Goal: Manage account settings

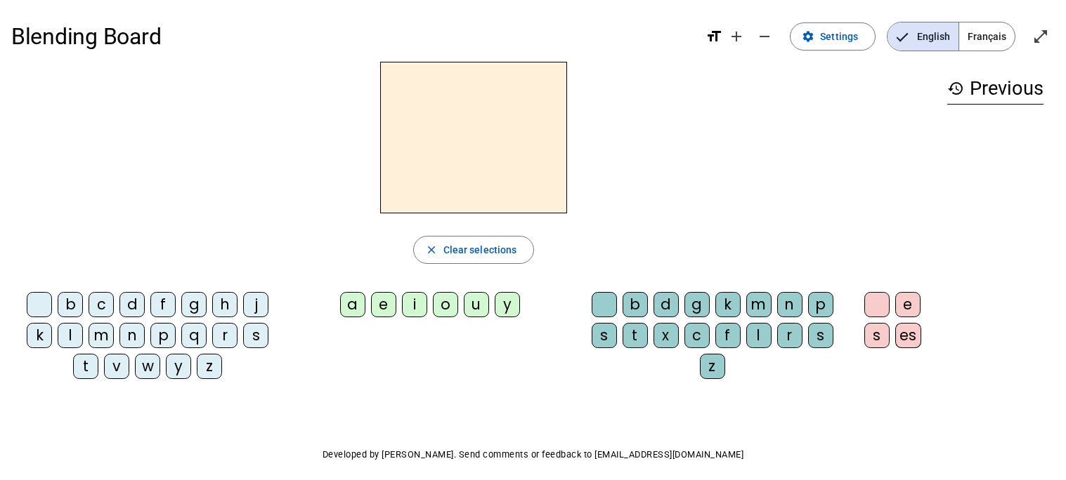
click at [990, 31] on span "Français" at bounding box center [986, 36] width 55 height 28
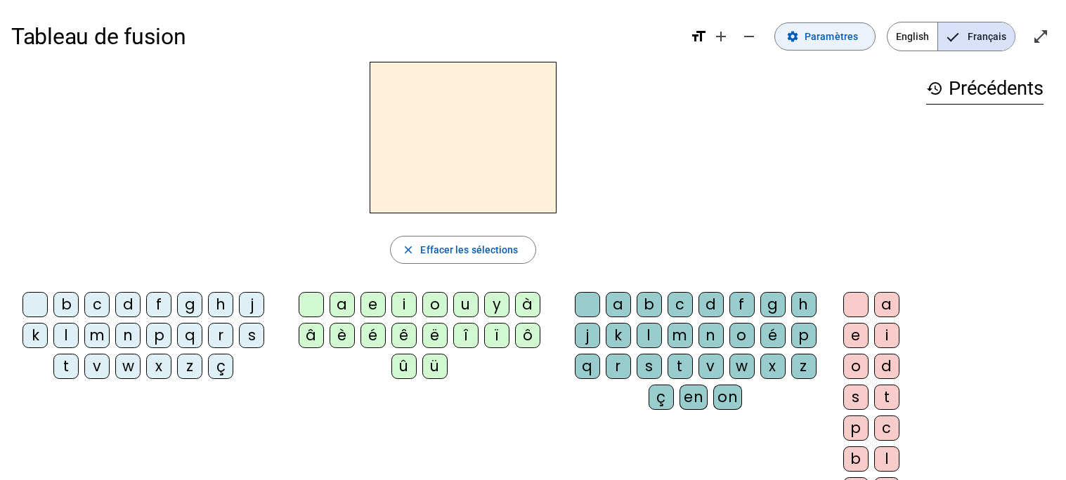
click at [824, 41] on span "Paramètres" at bounding box center [830, 36] width 53 height 17
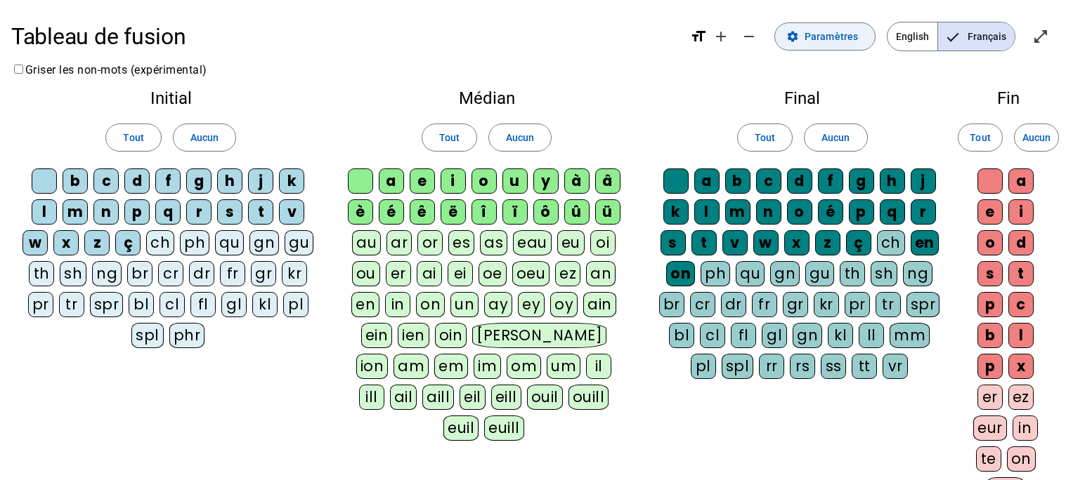
click at [811, 35] on span "Paramètres" at bounding box center [830, 36] width 53 height 17
click at [982, 36] on span "Français" at bounding box center [976, 36] width 77 height 28
click at [452, 134] on span "Tout" at bounding box center [449, 137] width 20 height 17
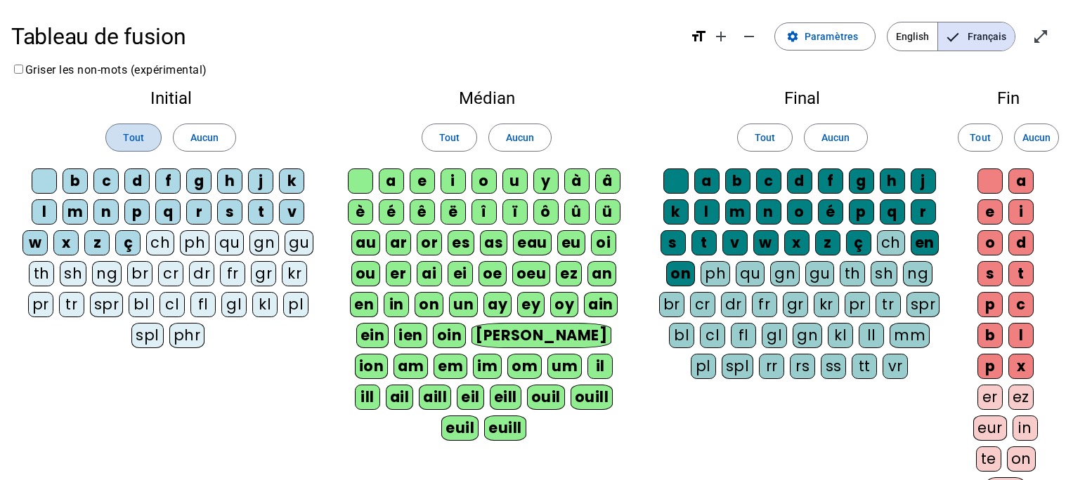
click at [130, 145] on span "Tout" at bounding box center [133, 137] width 20 height 17
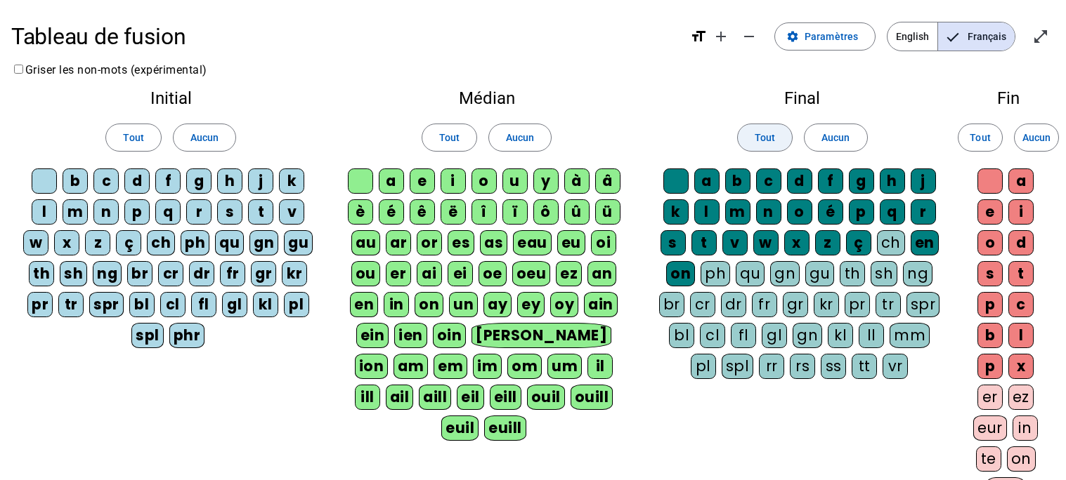
click at [785, 140] on span at bounding box center [765, 138] width 54 height 34
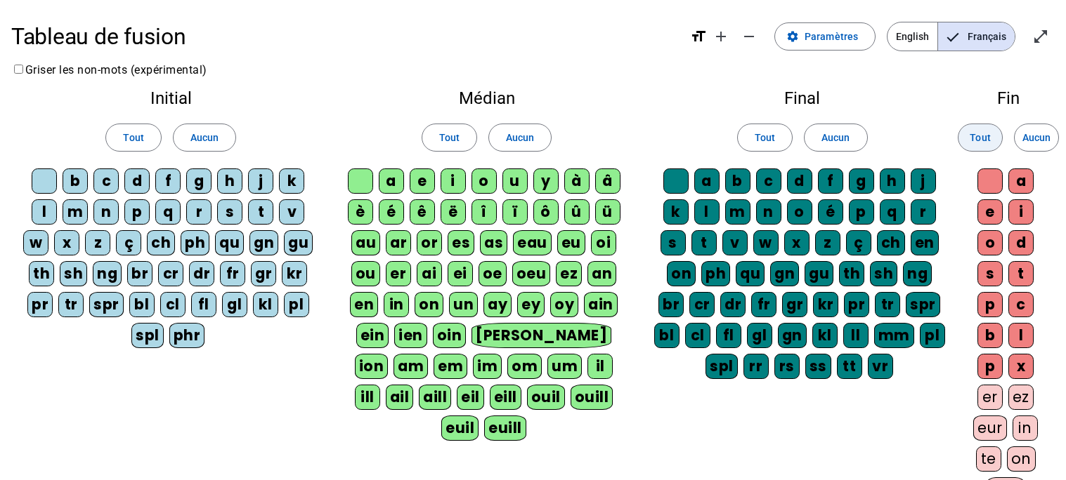
click at [978, 132] on span "Tout" at bounding box center [979, 137] width 20 height 17
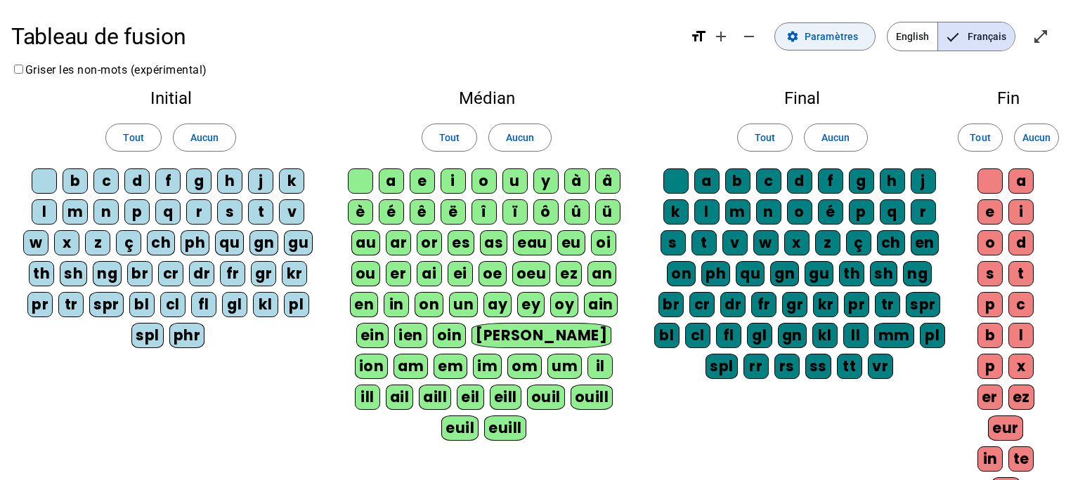
click at [840, 23] on span at bounding box center [825, 37] width 100 height 34
click at [699, 87] on div "Final Tout Aucun a b c d f g h j k l m n o é p q r s t v w x z ç ch en on ph qu…" at bounding box center [802, 237] width 320 height 317
click at [902, 34] on span "English" at bounding box center [912, 36] width 50 height 28
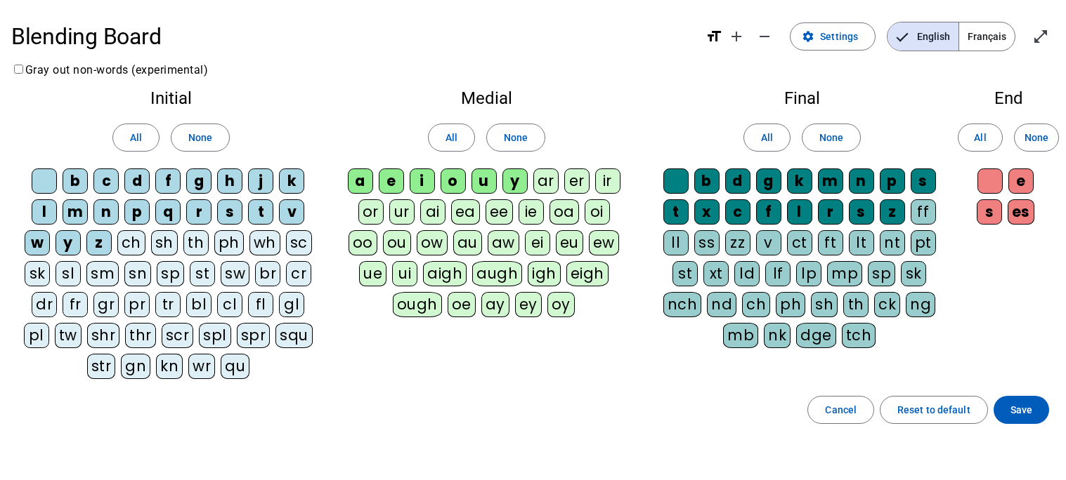
click at [986, 36] on span "Français" at bounding box center [986, 36] width 55 height 28
